Goal: Task Accomplishment & Management: Use online tool/utility

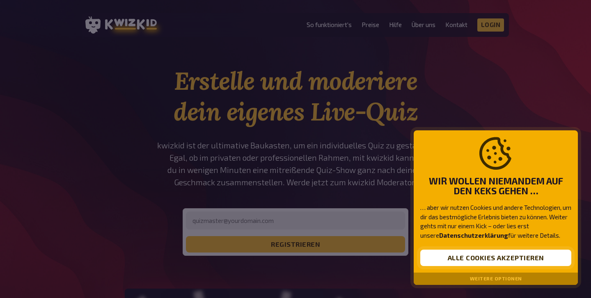
click at [468, 257] on button "Alle Cookies akzeptieren" at bounding box center [495, 258] width 151 height 16
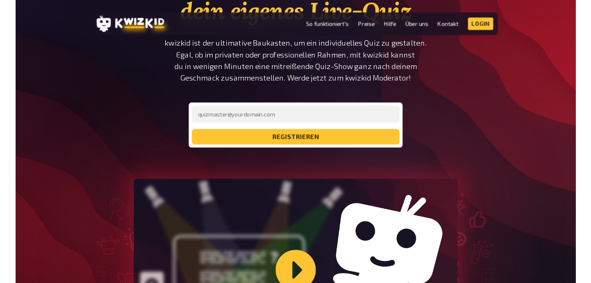
scroll to position [82, 0]
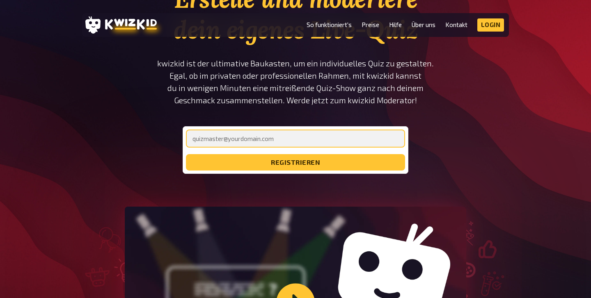
click at [291, 134] on input "email" at bounding box center [295, 139] width 219 height 18
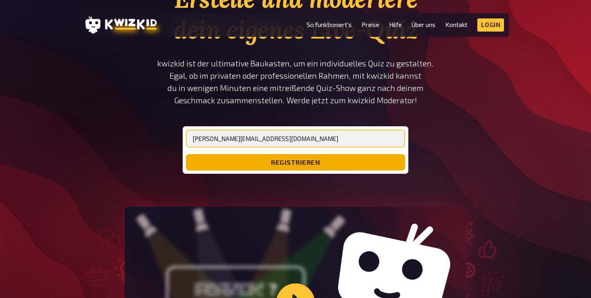
type input "[PERSON_NAME][EMAIL_ADDRESS][DOMAIN_NAME]"
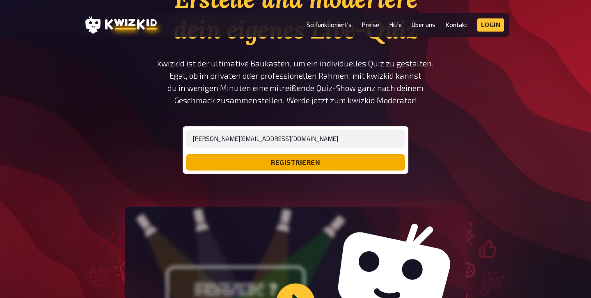
click at [269, 162] on button "registrieren" at bounding box center [295, 162] width 219 height 16
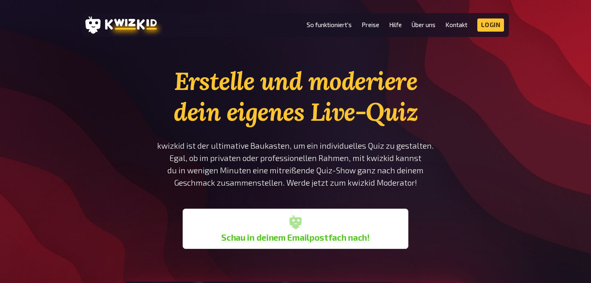
scroll to position [0, 0]
click at [492, 22] on link "Login" at bounding box center [490, 24] width 27 height 13
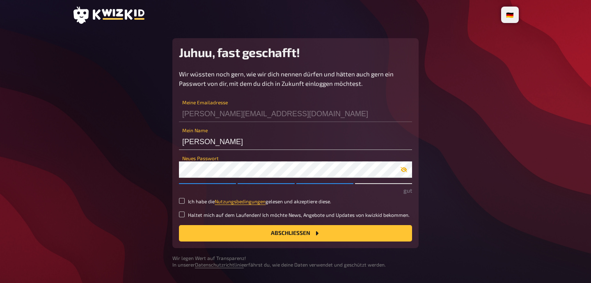
click at [405, 167] on icon "button" at bounding box center [404, 169] width 7 height 7
click at [185, 202] on input "Ich habe die Nutzungsbedingungen gelesen und akzeptiere diese." at bounding box center [182, 201] width 6 height 6
checkbox input "true"
click at [250, 231] on button "Abschließen" at bounding box center [295, 233] width 233 height 16
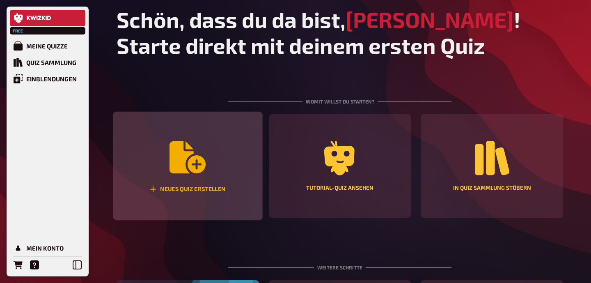
click at [211, 202] on div "Neues Quiz erstellen" at bounding box center [187, 166] width 149 height 109
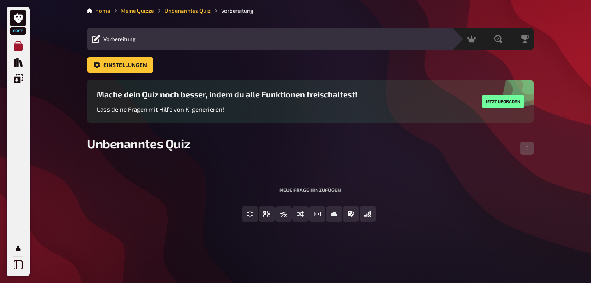
click at [21, 44] on icon "Meine Quizze" at bounding box center [18, 45] width 9 height 9
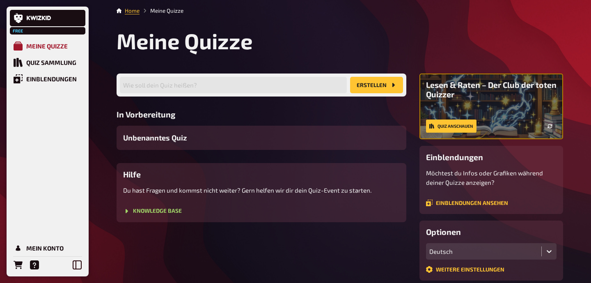
click at [50, 47] on div "Meine Quizze" at bounding box center [46, 45] width 41 height 7
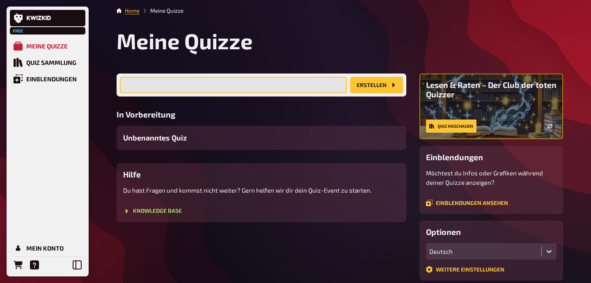
click at [203, 87] on input "text" at bounding box center [233, 85] width 227 height 16
type input "B"
type input "D"
type input "Blut"
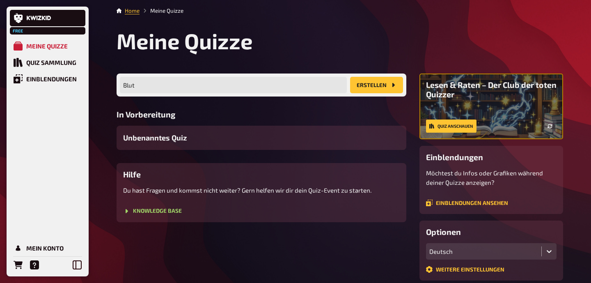
click at [378, 88] on button "Erstellen" at bounding box center [376, 85] width 53 height 16
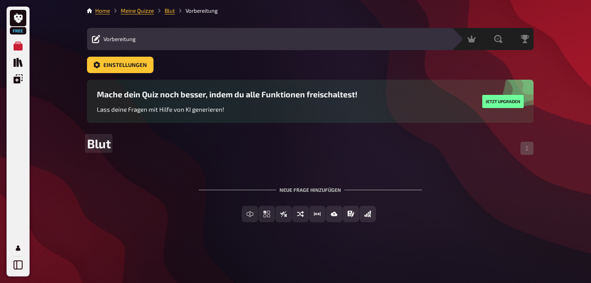
click at [105, 147] on span "Blut" at bounding box center [98, 143] width 23 height 15
click at [127, 37] on span "Vorbereitung" at bounding box center [119, 39] width 32 height 7
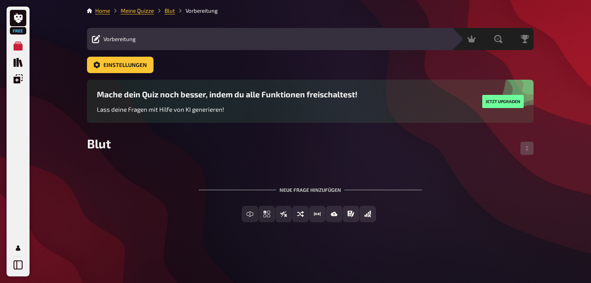
click at [128, 39] on span "Vorbereitung" at bounding box center [119, 39] width 32 height 7
click at [313, 190] on div "Neue Frage hinzufügen" at bounding box center [310, 186] width 223 height 25
click at [308, 179] on div "Neue Frage hinzufügen" at bounding box center [310, 186] width 223 height 25
click at [300, 171] on div "To pick up a draggable item, press the space bar. While dragging, use the arrow…" at bounding box center [310, 198] width 447 height 75
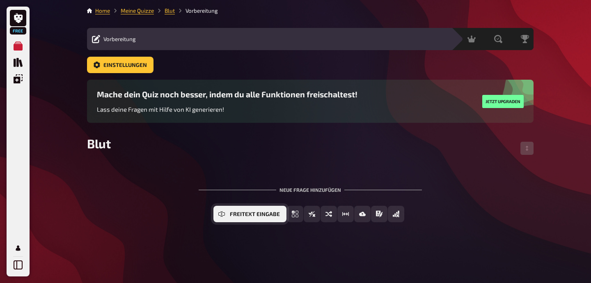
click at [225, 216] on icon "Freitext Eingabe" at bounding box center [221, 214] width 7 height 7
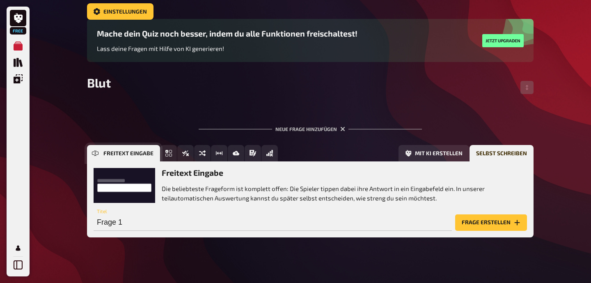
scroll to position [67, 0]
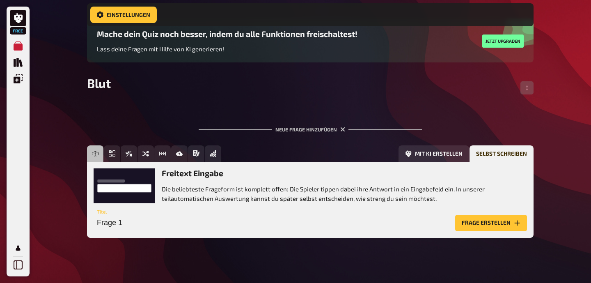
click at [209, 226] on input "Frage 1" at bounding box center [273, 223] width 358 height 16
type input "F"
type input "Wie viel Liter Blut hat ein ca. 75 Kg schwerer Mann?"
click at [485, 216] on button "Frage erstellen" at bounding box center [491, 223] width 72 height 16
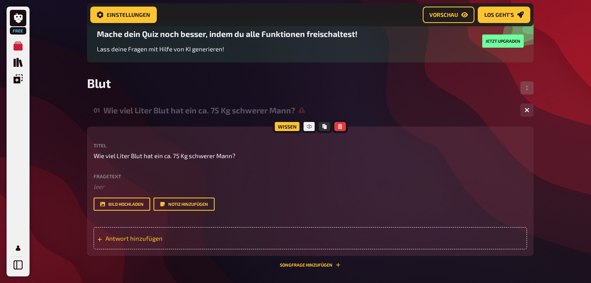
click at [155, 236] on span "Antwort hinzufügen" at bounding box center [170, 237] width 128 height 7
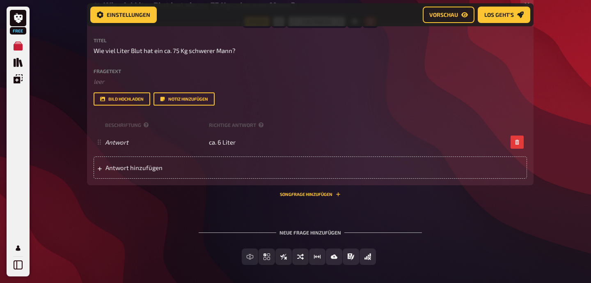
scroll to position [173, 0]
click at [151, 166] on span "Antwort hinzufügen" at bounding box center [170, 166] width 128 height 7
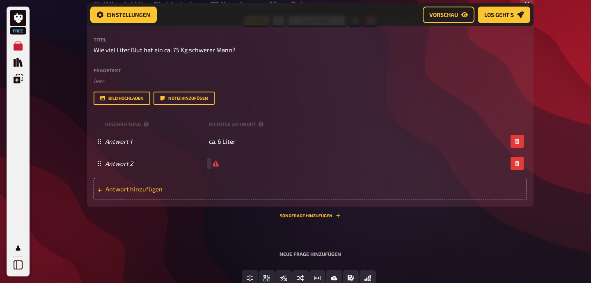
click at [156, 193] on div "Antwort hinzufügen" at bounding box center [311, 189] width 434 height 22
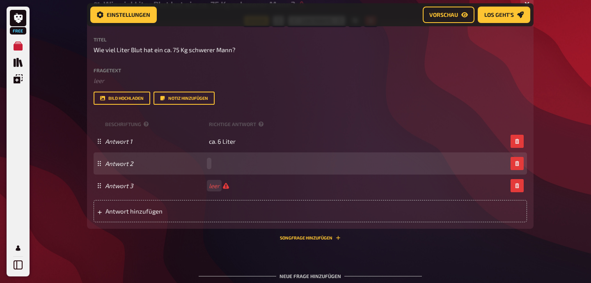
click at [211, 163] on div "Antwort 2" at bounding box center [306, 163] width 402 height 7
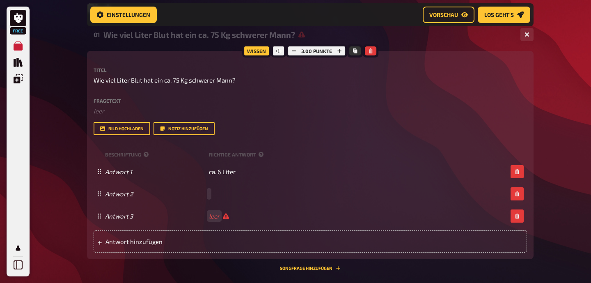
scroll to position [144, 0]
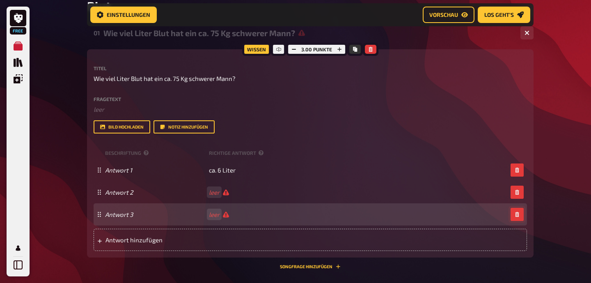
click at [518, 217] on button "button" at bounding box center [517, 214] width 13 height 13
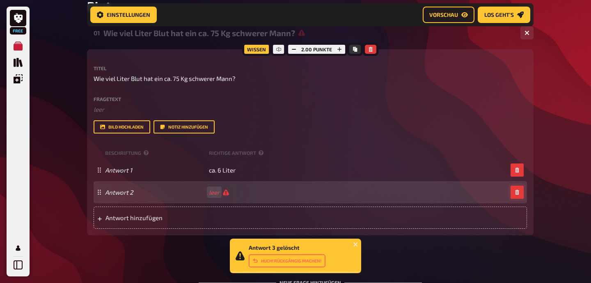
click at [518, 192] on icon "button" at bounding box center [517, 192] width 5 height 5
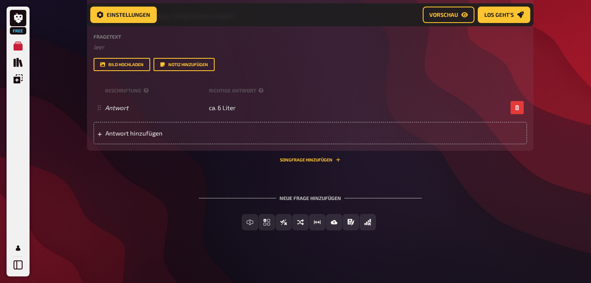
scroll to position [206, 0]
click at [315, 200] on div "Neue Frage hinzufügen" at bounding box center [310, 194] width 223 height 25
click at [309, 179] on div "01 Wie viel Liter Blut hat ein ca. 75 Kg schwerer Mann? 1 Wissen 1.00 Punkte Ti…" at bounding box center [310, 102] width 447 height 283
click at [459, 172] on div "01 Wie viel Liter Blut hat ein ca. 75 Kg schwerer Mann? 1 Wissen 1.00 Punkte Ti…" at bounding box center [310, 102] width 447 height 283
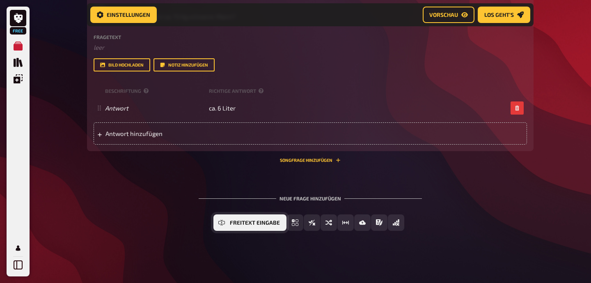
click at [227, 224] on button "Freitext Eingabe" at bounding box center [249, 222] width 73 height 16
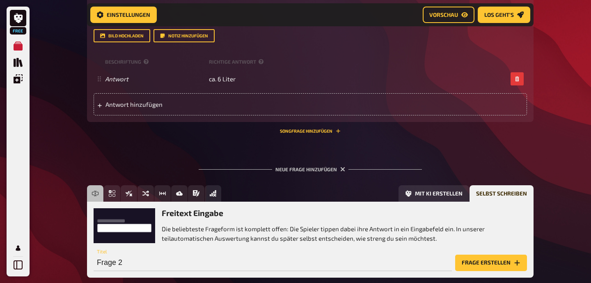
scroll to position [238, 0]
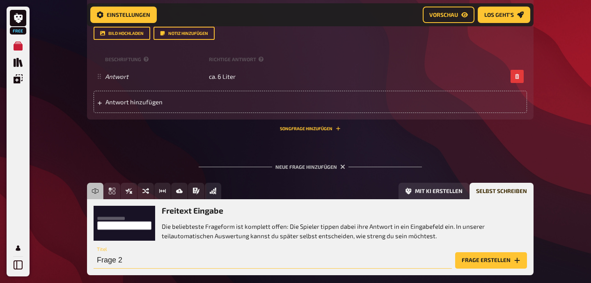
click at [321, 262] on input "Frage 2" at bounding box center [273, 260] width 358 height 16
type input "F"
drag, startPoint x: 321, startPoint y: 262, endPoint x: 310, endPoint y: 265, distance: 12.2
click at [310, 266] on input "2 Medikamente die die Blutung stillen" at bounding box center [273, 260] width 358 height 16
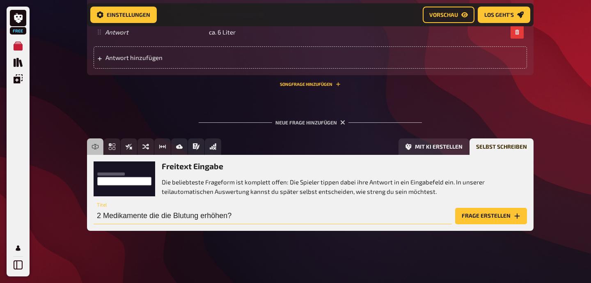
scroll to position [282, 0]
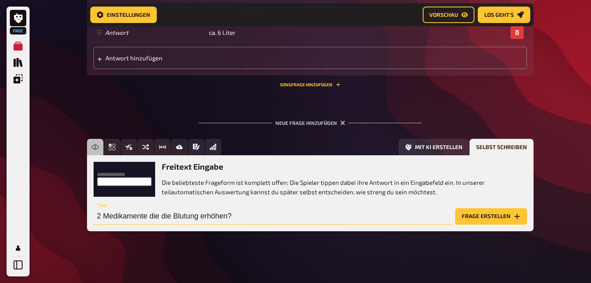
type input "2 Medikamente die die Blutung erhöhen?"
click at [492, 220] on button "Frage erstellen" at bounding box center [491, 216] width 72 height 16
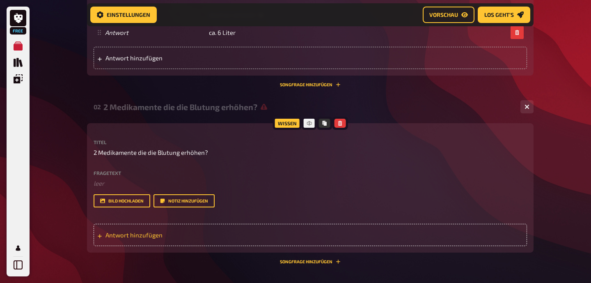
click at [129, 235] on span "Antwort hinzufügen" at bounding box center [170, 234] width 128 height 7
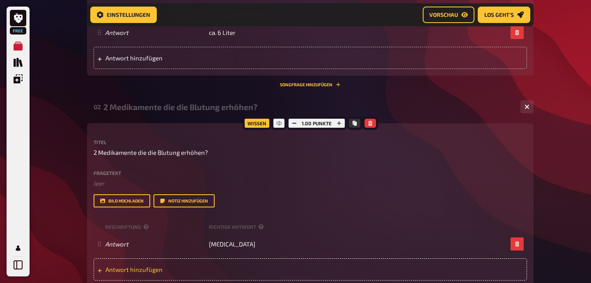
click at [116, 267] on span "Antwort hinzufügen" at bounding box center [170, 269] width 128 height 7
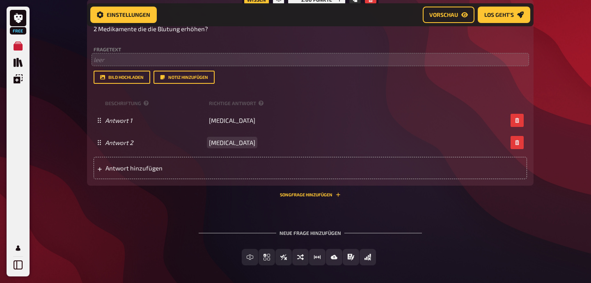
scroll to position [408, 0]
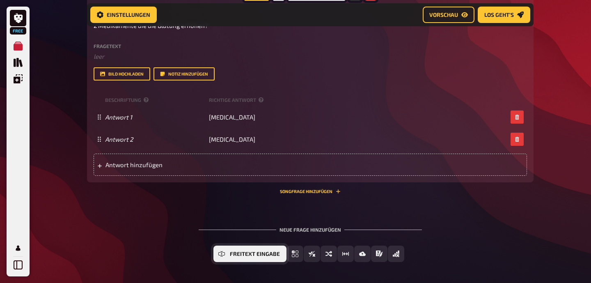
click at [224, 255] on icon "Freitext Eingabe" at bounding box center [221, 253] width 7 height 3
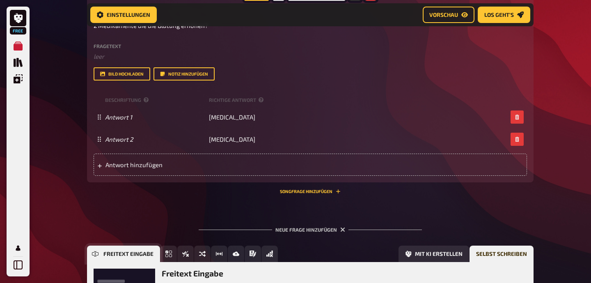
scroll to position [515, 0]
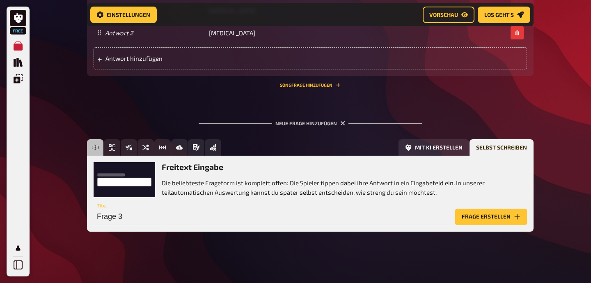
drag, startPoint x: 195, startPoint y: 217, endPoint x: 6, endPoint y: 211, distance: 188.9
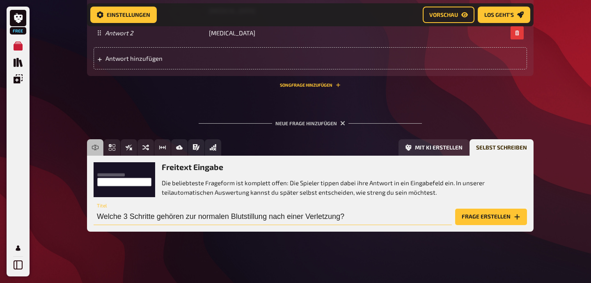
type input "Welche 3 Schritte gehören zur normalen Blutstillung nach einer Verletzung?"
click at [477, 216] on button "Frage erstellen" at bounding box center [491, 217] width 72 height 16
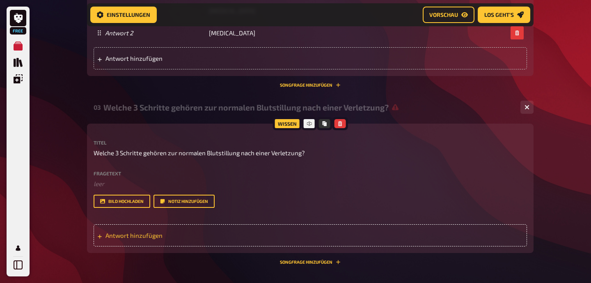
click at [170, 232] on span "Antwort hinzufügen" at bounding box center [170, 235] width 128 height 7
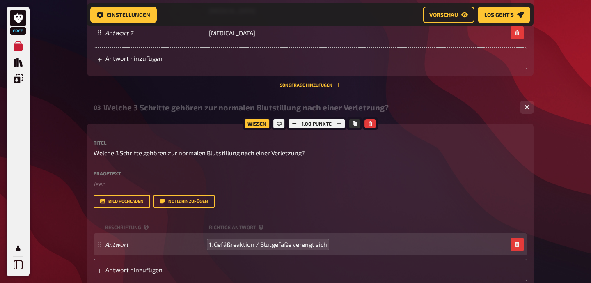
click at [290, 243] on span "1. Gefäßreaktion / Blutgefäße verengt sich" at bounding box center [268, 244] width 118 height 7
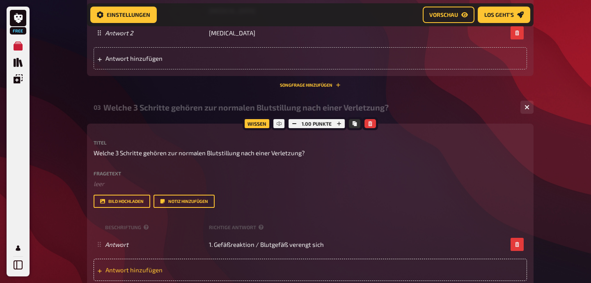
click at [165, 267] on span "Antwort hinzufügen" at bounding box center [170, 269] width 128 height 7
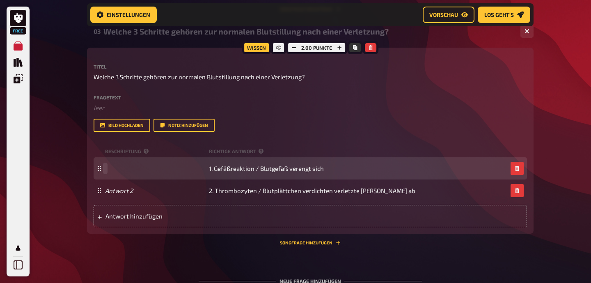
scroll to position [595, 0]
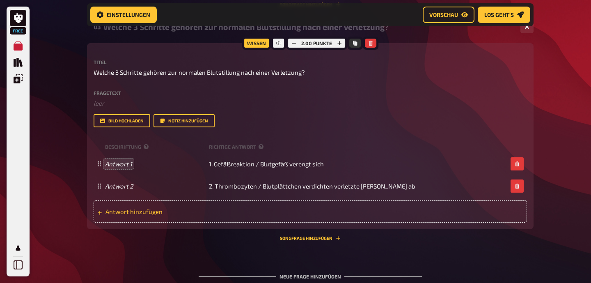
click at [159, 211] on span "Antwort hinzufügen" at bounding box center [170, 211] width 128 height 7
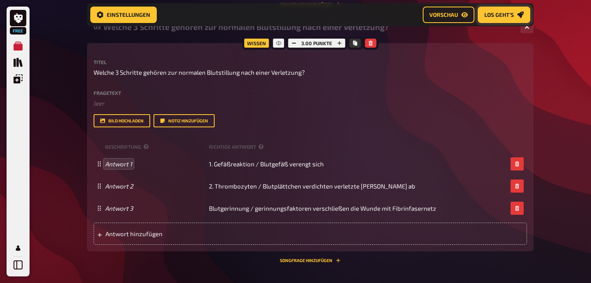
click at [499, 11] on link "Los geht's" at bounding box center [504, 15] width 53 height 16
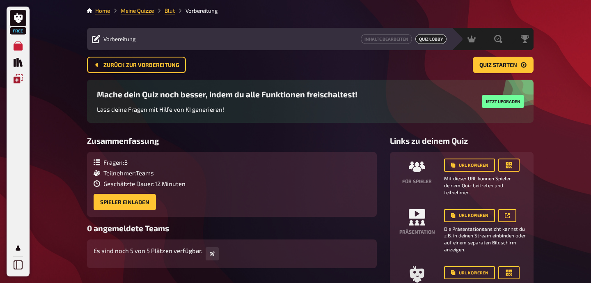
click at [16, 79] on icon "Einblendungen" at bounding box center [18, 78] width 9 height 9
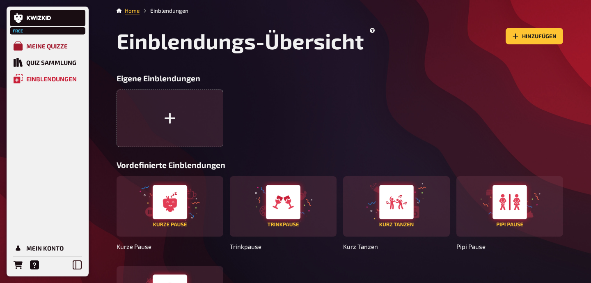
click at [44, 48] on div "Meine Quizze" at bounding box center [46, 45] width 41 height 7
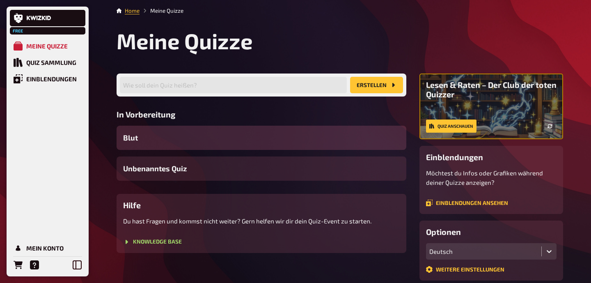
click at [158, 137] on div "Blut" at bounding box center [262, 138] width 290 height 24
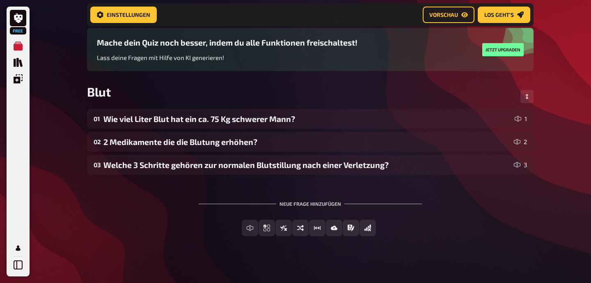
scroll to position [54, 0]
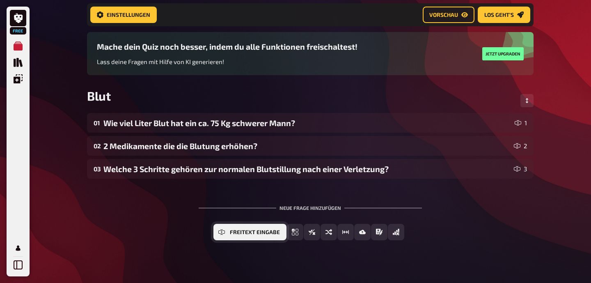
click at [225, 231] on icon "Freitext Eingabe" at bounding box center [221, 232] width 7 height 7
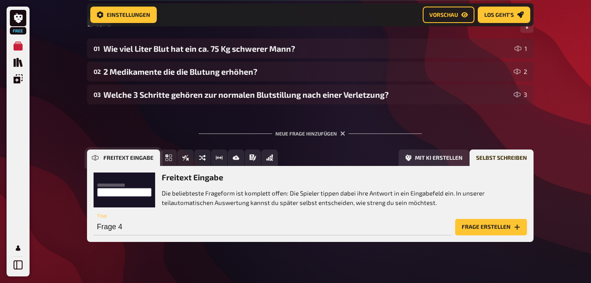
scroll to position [140, 0]
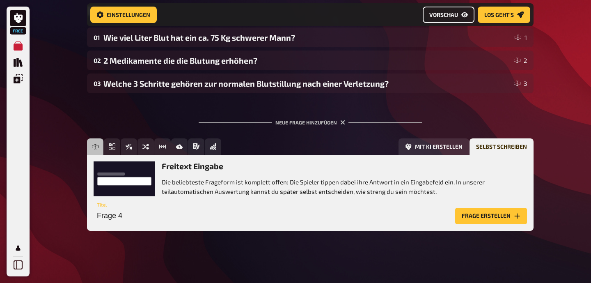
click at [445, 20] on link "Vorschau" at bounding box center [449, 15] width 52 height 16
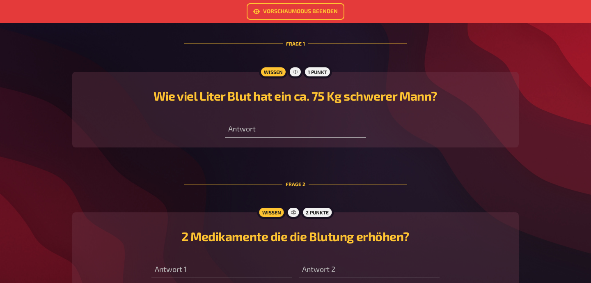
scroll to position [228, 0]
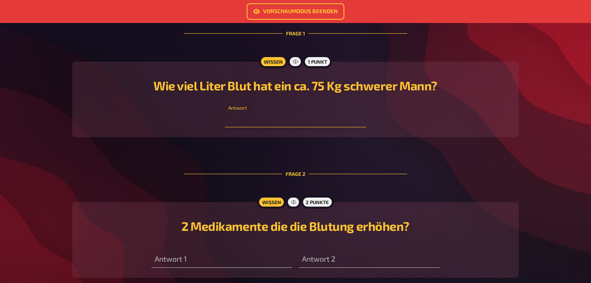
click at [271, 121] on input "text" at bounding box center [295, 119] width 141 height 16
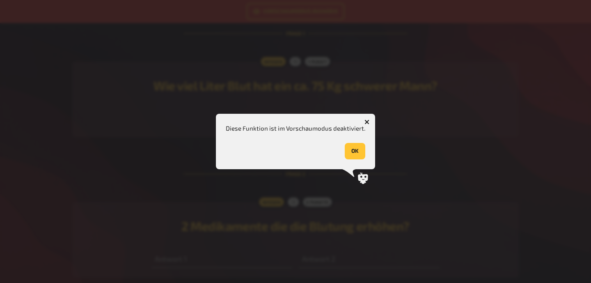
click at [356, 151] on button "OK" at bounding box center [355, 151] width 21 height 16
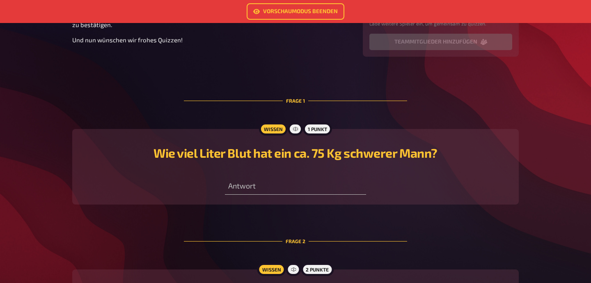
scroll to position [117, 0]
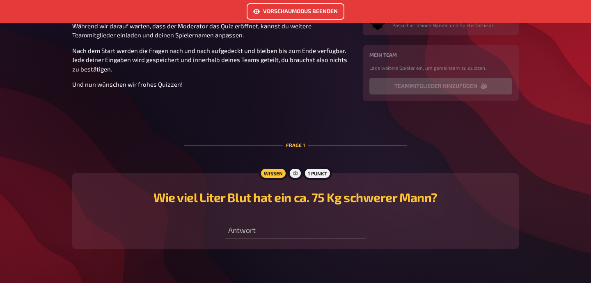
click at [305, 14] on link "Vorschaumodus beenden" at bounding box center [296, 11] width 98 height 16
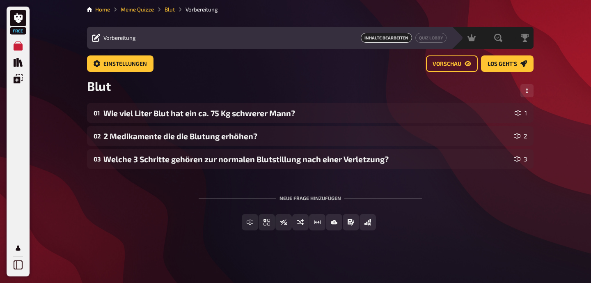
scroll to position [1, 0]
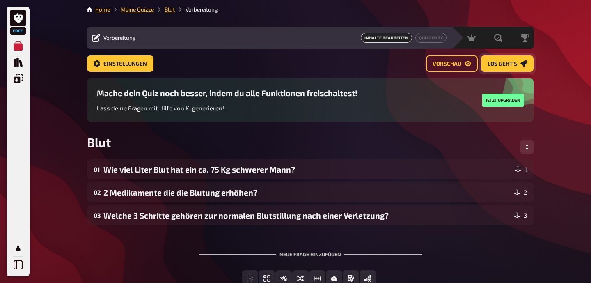
click at [503, 67] on span "Los geht's" at bounding box center [503, 64] width 30 height 6
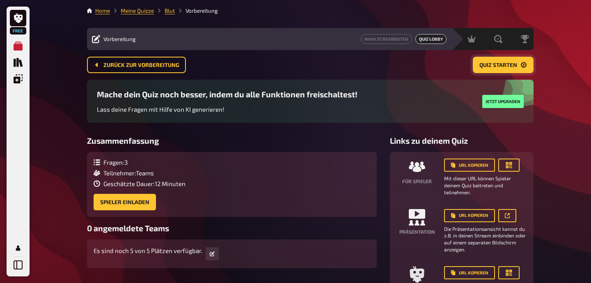
click at [500, 65] on span "Quiz starten" at bounding box center [499, 65] width 38 height 6
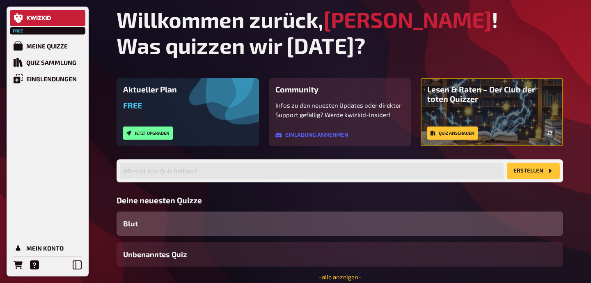
click at [149, 223] on div "Blut" at bounding box center [340, 223] width 447 height 24
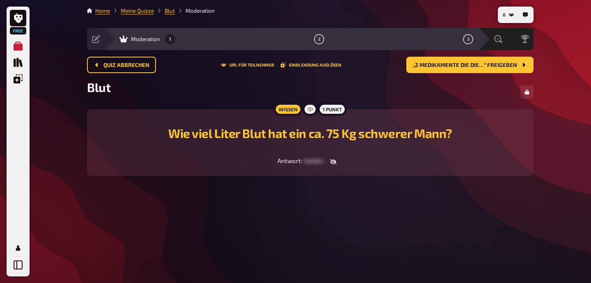
click at [321, 161] on span "hidden" at bounding box center [314, 160] width 20 height 7
click at [335, 163] on icon "button" at bounding box center [333, 161] width 7 height 7
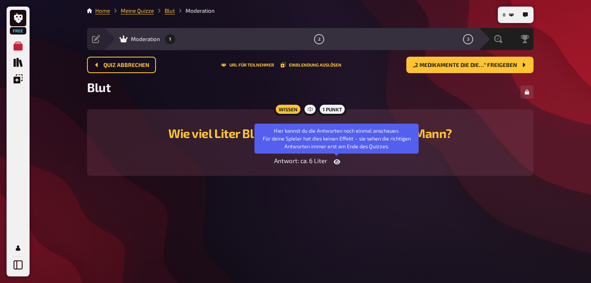
click at [335, 163] on icon "button" at bounding box center [337, 161] width 7 height 7
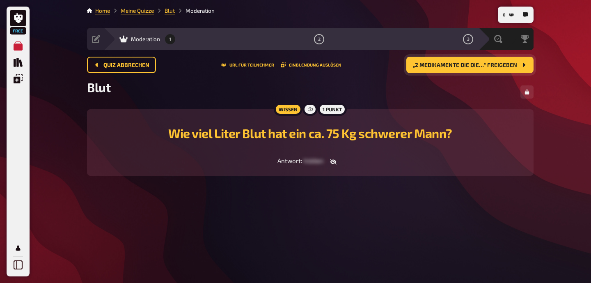
click at [454, 69] on button "„2 Medikamente die die…“ freigeben" at bounding box center [469, 65] width 127 height 16
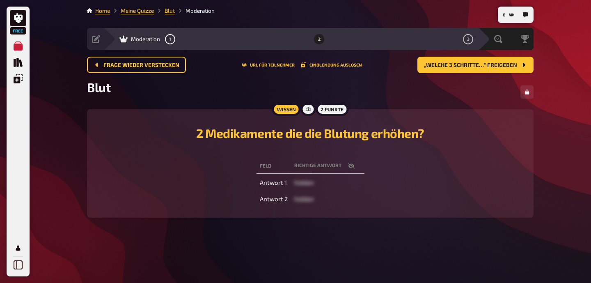
click at [302, 183] on span "hidden" at bounding box center [304, 182] width 20 height 7
click at [353, 164] on icon "button" at bounding box center [351, 166] width 7 height 7
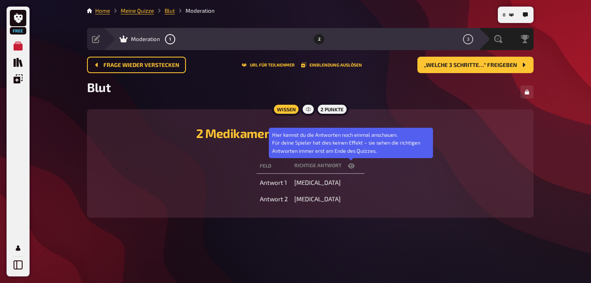
click at [351, 166] on icon "button" at bounding box center [351, 165] width 7 height 5
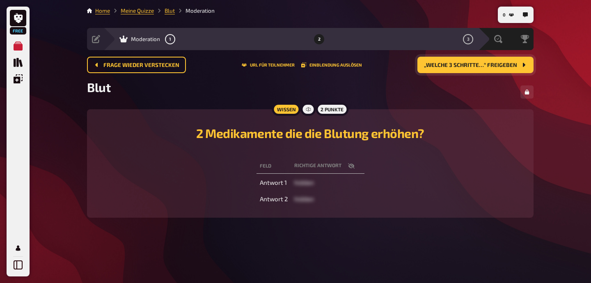
click at [525, 64] on icon "„Welche 3 Schritte…“ freigeben" at bounding box center [524, 65] width 7 height 7
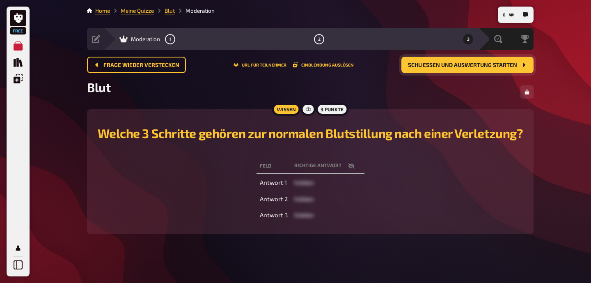
click at [307, 186] on span "hidden" at bounding box center [304, 182] width 20 height 7
click at [338, 174] on th "Richtige Antwort" at bounding box center [327, 165] width 73 height 15
click at [325, 174] on th "Richtige Antwort" at bounding box center [327, 165] width 73 height 15
click at [285, 108] on div "Wissen" at bounding box center [286, 109] width 29 height 13
click at [330, 108] on div "3 Punkte" at bounding box center [332, 109] width 33 height 13
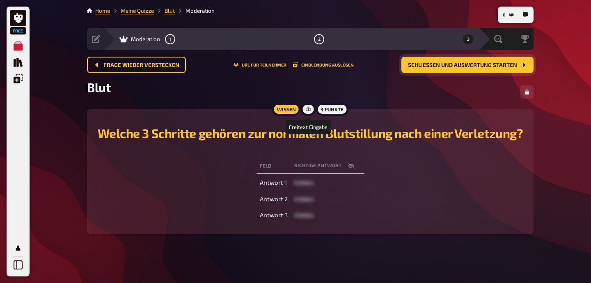
click at [303, 108] on div at bounding box center [308, 109] width 15 height 13
click at [353, 169] on icon "button" at bounding box center [351, 165] width 7 height 5
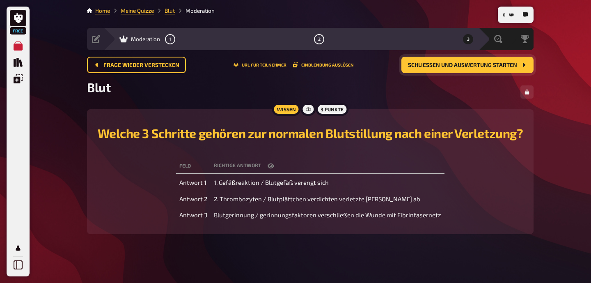
click at [491, 71] on button "Schließen und Auswertung starten" at bounding box center [468, 65] width 132 height 16
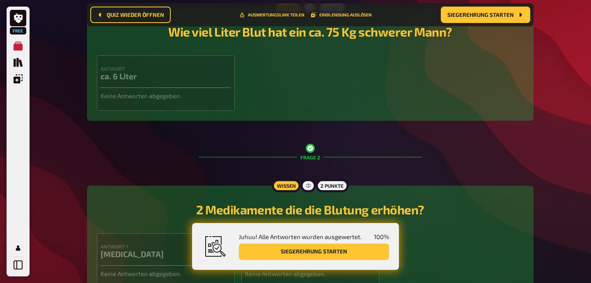
scroll to position [200, 0]
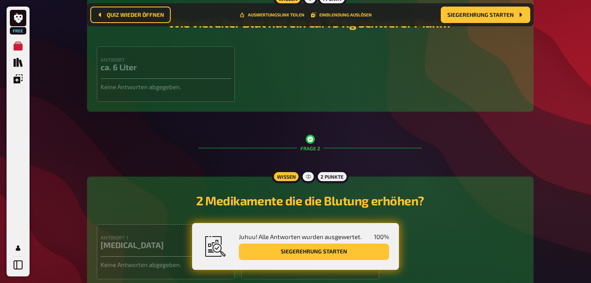
click at [186, 79] on div "Antwort ca. 6 Liter Keine Antworten abgegeben." at bounding box center [166, 73] width 138 height 55
click at [184, 85] on p "Keine Antworten abgegeben." at bounding box center [166, 86] width 131 height 9
click at [149, 17] on span "Quiz wieder öffnen" at bounding box center [135, 15] width 57 height 6
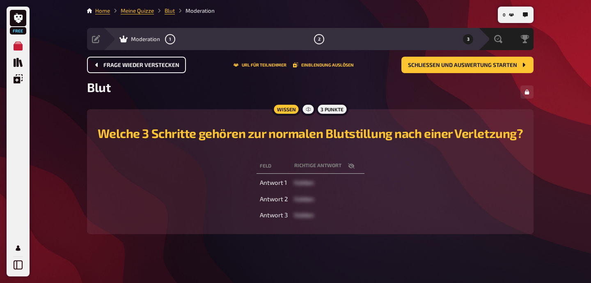
click at [149, 69] on button "Frage wieder verstecken" at bounding box center [136, 65] width 99 height 16
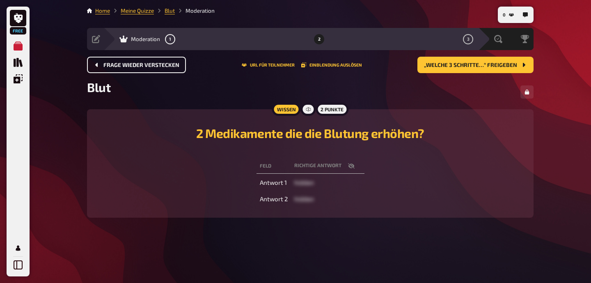
click at [149, 69] on button "Frage wieder verstecken" at bounding box center [136, 65] width 99 height 16
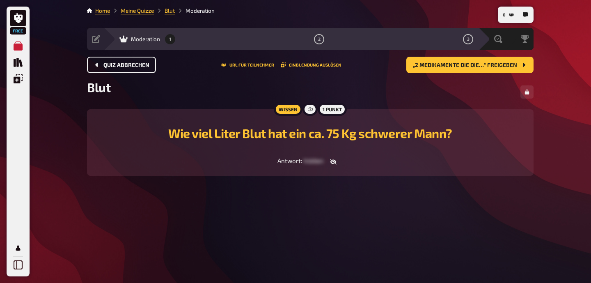
click at [149, 69] on button "Quiz abbrechen" at bounding box center [121, 65] width 69 height 16
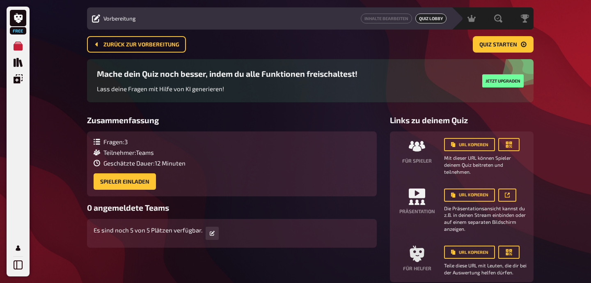
scroll to position [27, 0]
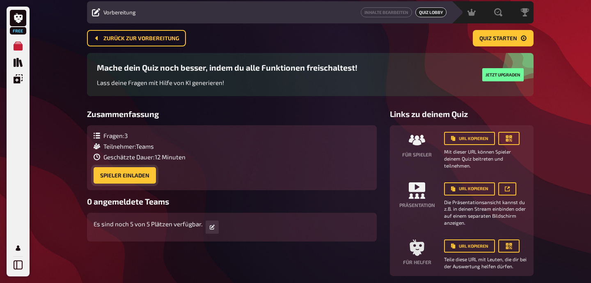
click at [136, 174] on button "Spieler einladen" at bounding box center [125, 175] width 62 height 16
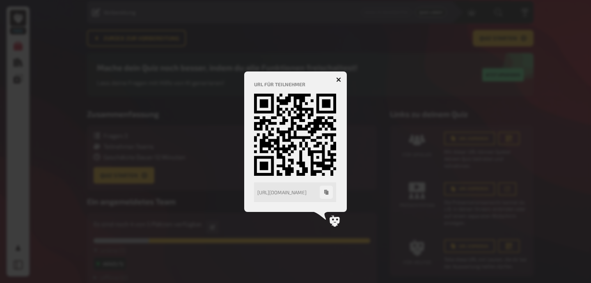
click at [339, 77] on icon "button" at bounding box center [338, 79] width 5 height 5
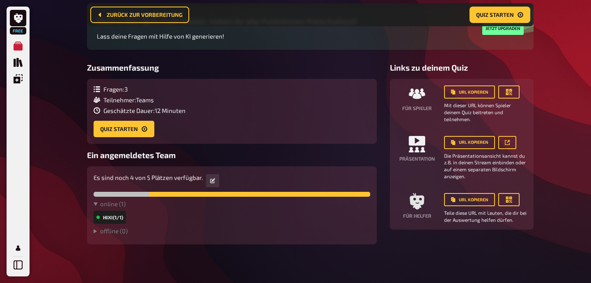
scroll to position [80, 0]
click at [111, 218] on div "Hixi (1/1)" at bounding box center [110, 216] width 32 height 13
click at [492, 14] on span "Quiz starten" at bounding box center [495, 15] width 38 height 6
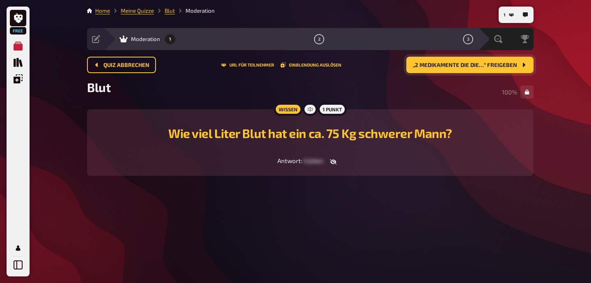
click at [496, 65] on span "„2 Medikamente die die…“ freigeben" at bounding box center [465, 65] width 104 height 6
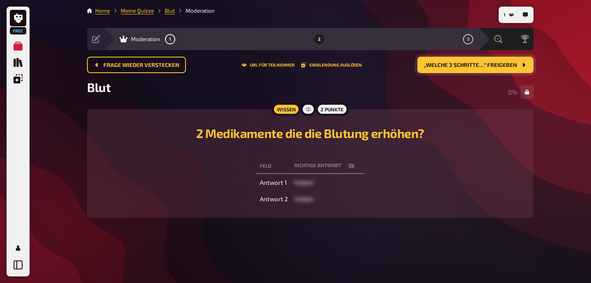
click at [351, 166] on icon "button" at bounding box center [351, 165] width 7 height 5
click at [468, 67] on span "„Welche 3 Schritte…“ freigeben" at bounding box center [470, 65] width 93 height 6
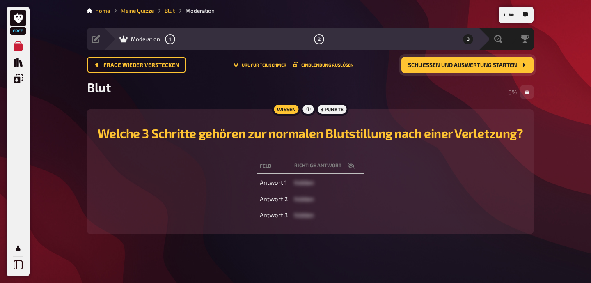
click at [438, 68] on span "Schließen und Auswertung starten" at bounding box center [462, 65] width 109 height 6
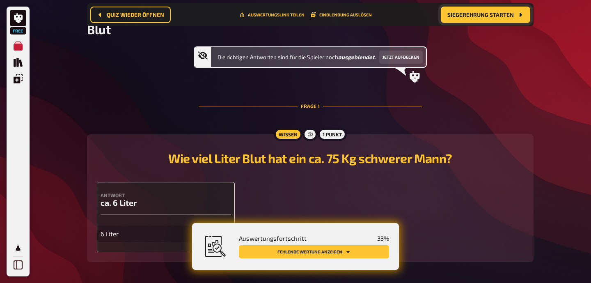
scroll to position [65, 0]
click at [476, 18] on button "Siegerehrung starten" at bounding box center [485, 15] width 89 height 16
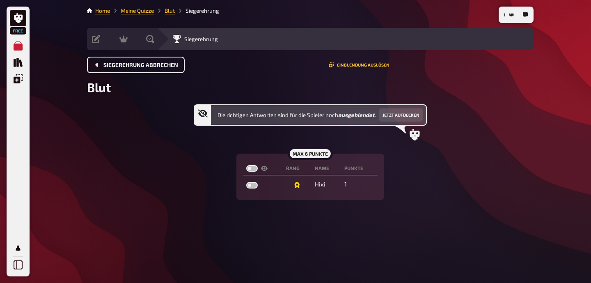
click at [135, 64] on span "Siegerehrung abbrechen" at bounding box center [140, 65] width 75 height 6
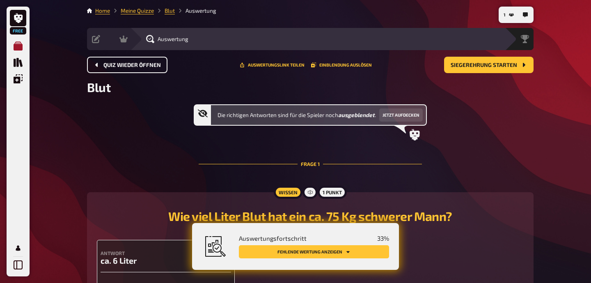
click at [18, 44] on icon "Meine Quizze" at bounding box center [18, 45] width 9 height 9
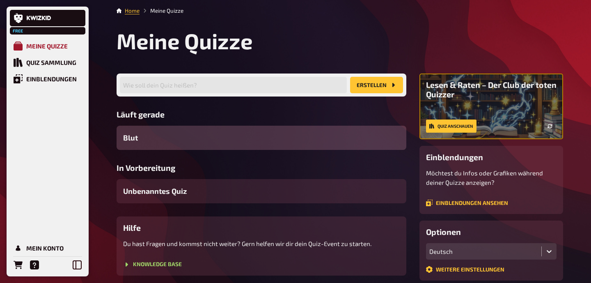
click at [59, 49] on div "Meine Quizze" at bounding box center [46, 45] width 41 height 7
click at [150, 141] on div "Blut" at bounding box center [262, 138] width 290 height 24
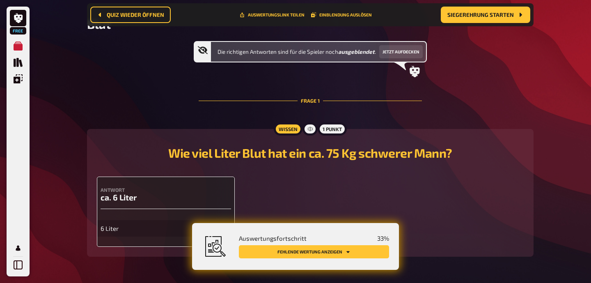
scroll to position [101, 0]
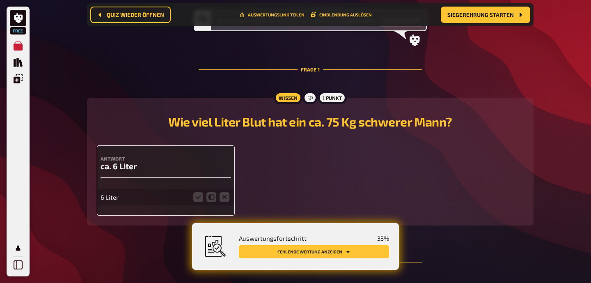
click at [355, 256] on button "Fehlende Wertung anzeigen" at bounding box center [314, 251] width 150 height 13
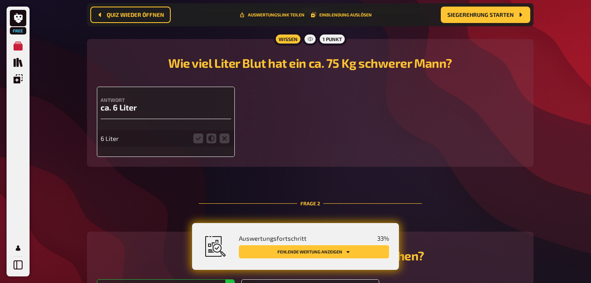
scroll to position [162, 0]
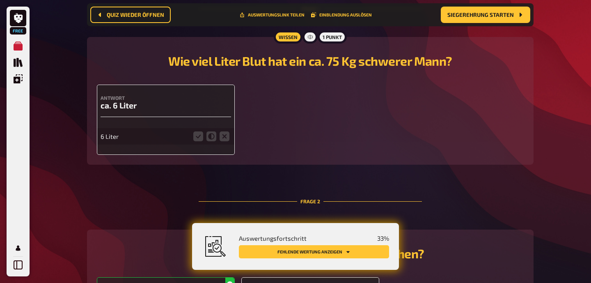
click at [346, 249] on button "Fehlende Wertung anzeigen" at bounding box center [314, 251] width 150 height 13
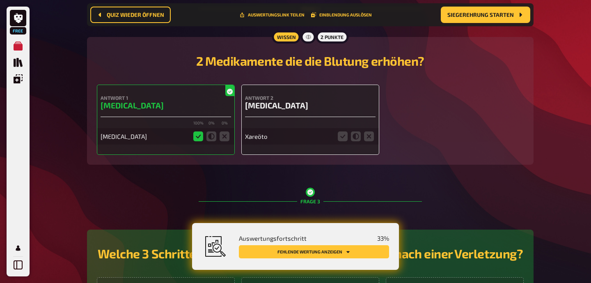
click at [346, 249] on button "Fehlende Wertung anzeigen" at bounding box center [314, 251] width 150 height 13
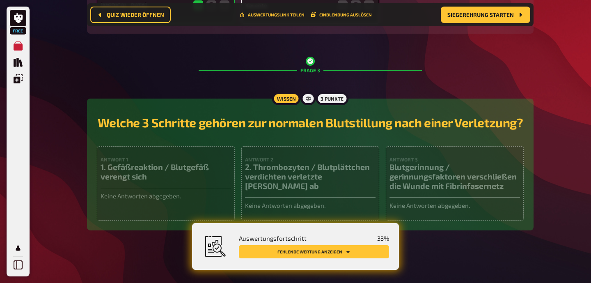
scroll to position [500, 0]
click at [334, 92] on div "3 Punkte" at bounding box center [332, 98] width 33 height 13
click at [310, 92] on div at bounding box center [308, 98] width 15 height 13
click at [21, 78] on icon "Einblendungen" at bounding box center [18, 78] width 9 height 9
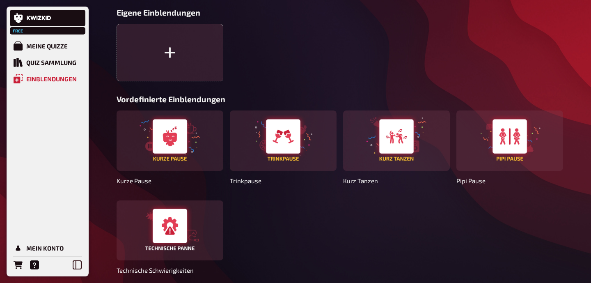
scroll to position [52, 0]
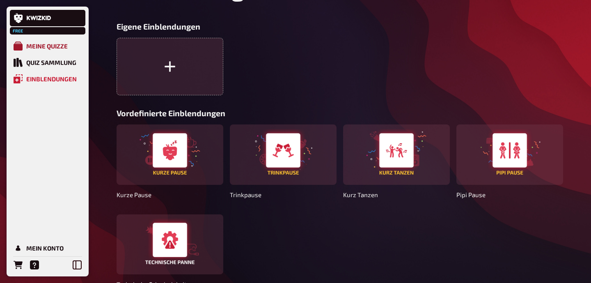
click at [58, 44] on div "Meine Quizze" at bounding box center [46, 45] width 41 height 7
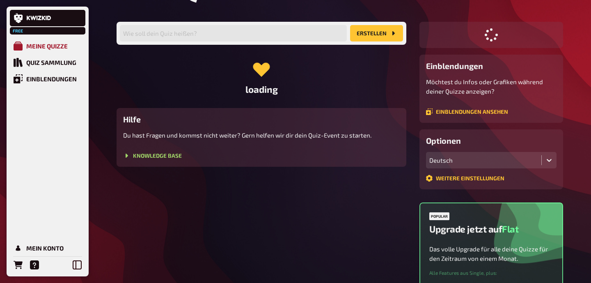
scroll to position [30, 0]
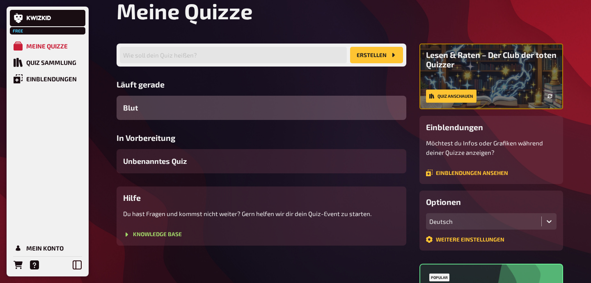
click at [168, 110] on div "Blut" at bounding box center [262, 108] width 290 height 24
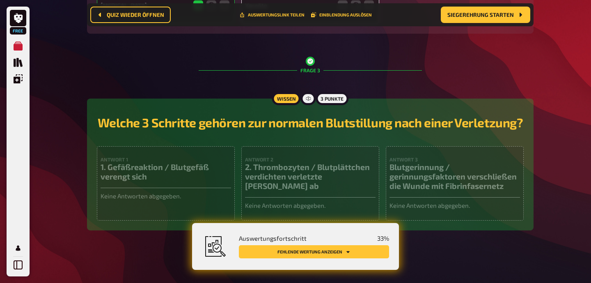
scroll to position [500, 0]
click at [116, 15] on span "Quiz wieder öffnen" at bounding box center [135, 15] width 57 height 6
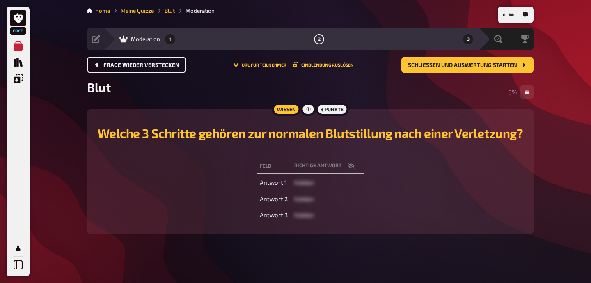
click at [172, 38] on button "1" at bounding box center [170, 38] width 13 height 13
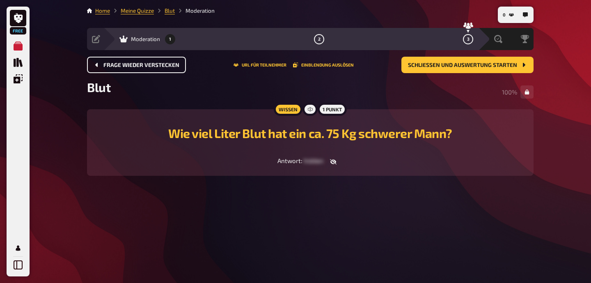
click at [172, 38] on button "1" at bounding box center [170, 38] width 13 height 13
click at [470, 40] on button "3" at bounding box center [468, 38] width 13 height 13
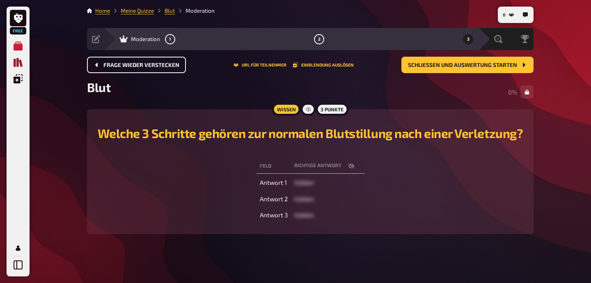
click at [14, 64] on icon "Quiz Sammlung" at bounding box center [18, 62] width 9 height 9
